Goal: Task Accomplishment & Management: Use online tool/utility

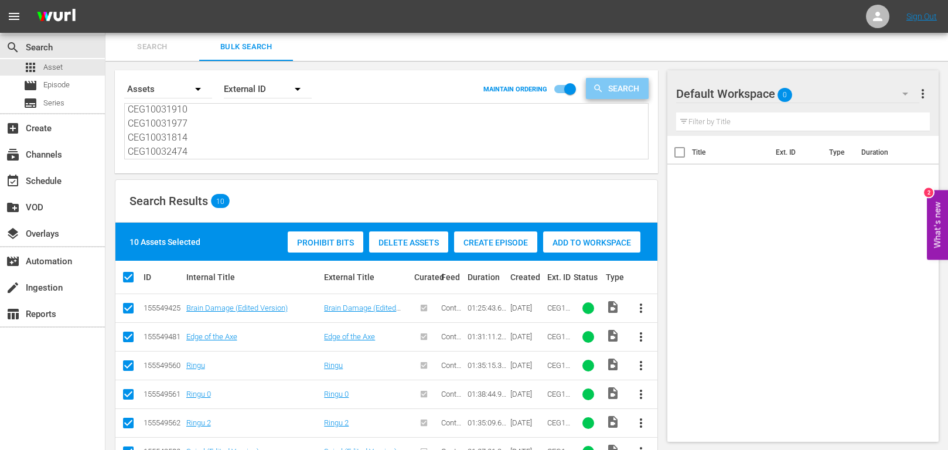
click at [613, 96] on span "Search" at bounding box center [625, 88] width 45 height 21
click at [617, 89] on span "Search" at bounding box center [625, 88] width 45 height 21
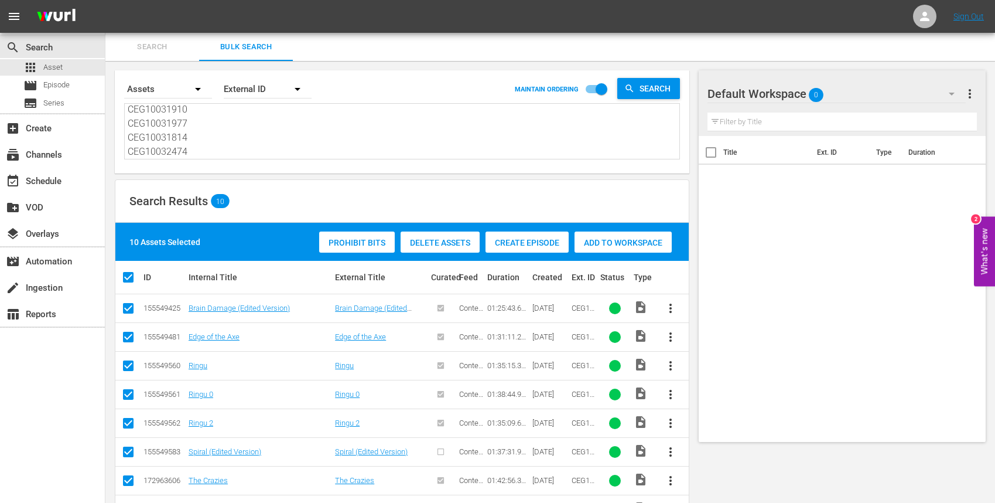
click at [448, 241] on span "Delete Assets" at bounding box center [440, 242] width 79 height 9
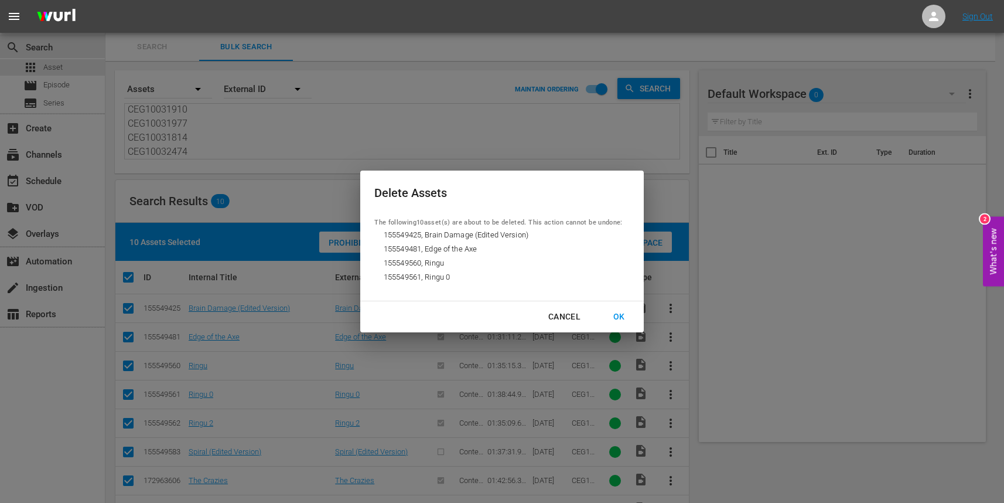
click at [617, 316] on div "OK" at bounding box center [619, 316] width 30 height 15
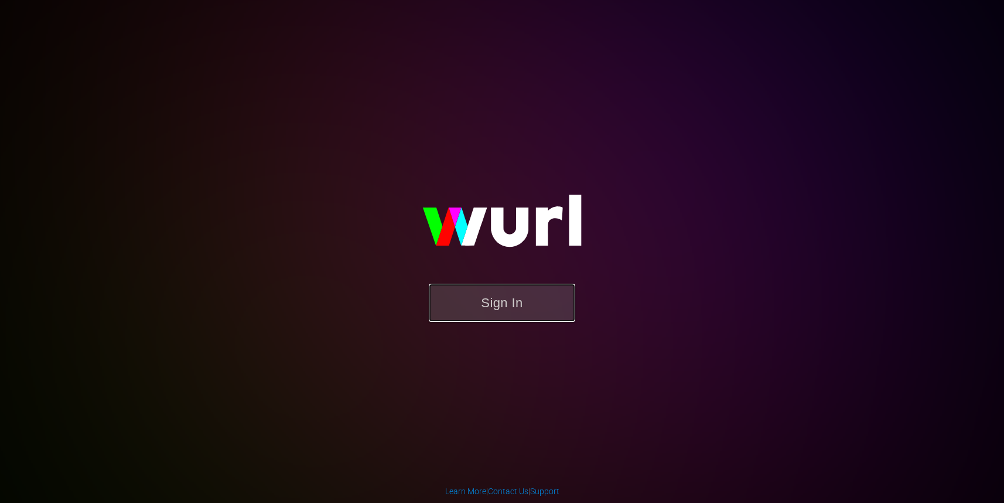
drag, startPoint x: 493, startPoint y: 305, endPoint x: 499, endPoint y: 301, distance: 6.3
click at [494, 304] on button "Sign In" at bounding box center [502, 303] width 146 height 38
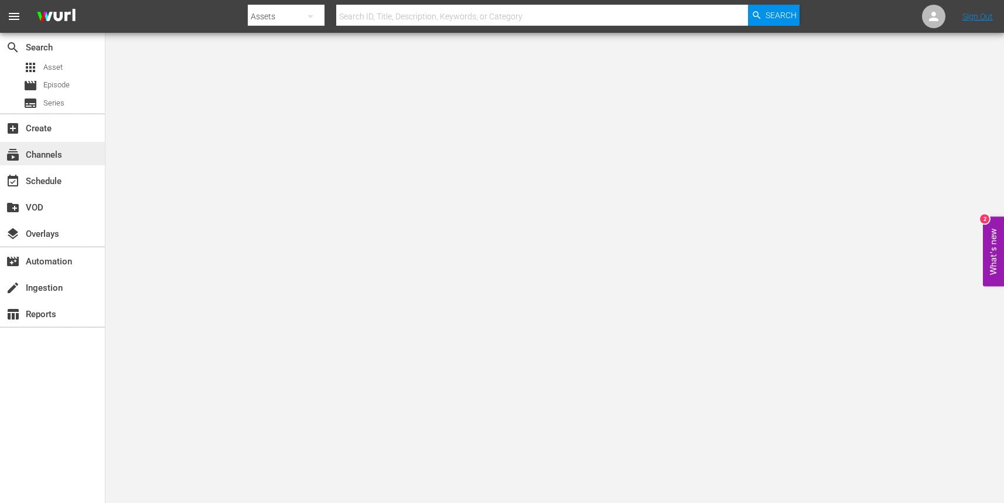
click at [42, 152] on div "subscriptions Channels" at bounding box center [33, 153] width 66 height 11
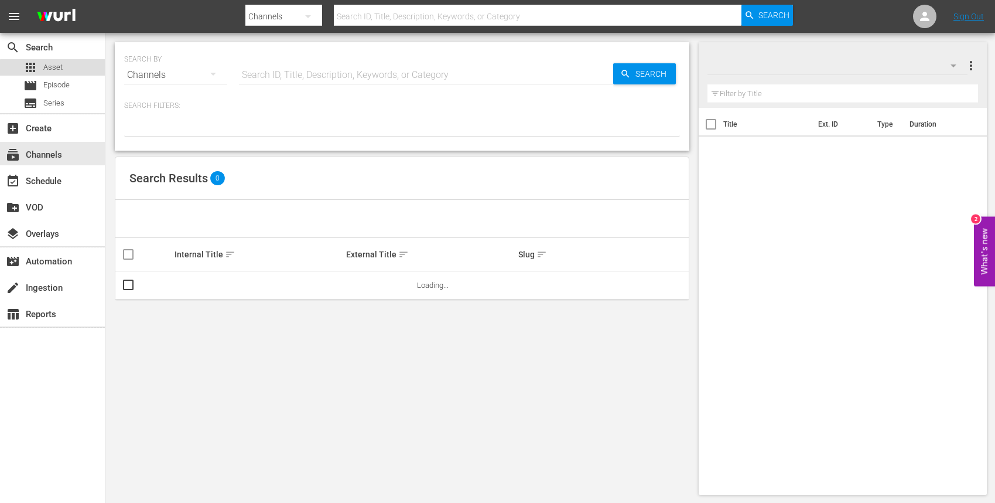
click at [57, 69] on span "Asset" at bounding box center [52, 68] width 19 height 12
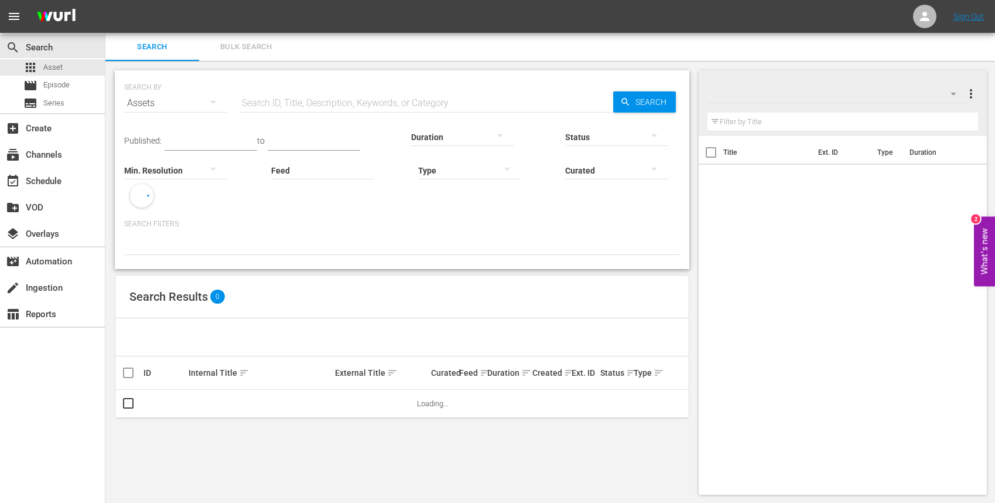
click at [250, 50] on span "Bulk Search" at bounding box center [246, 46] width 80 height 13
